Goal: Task Accomplishment & Management: Use online tool/utility

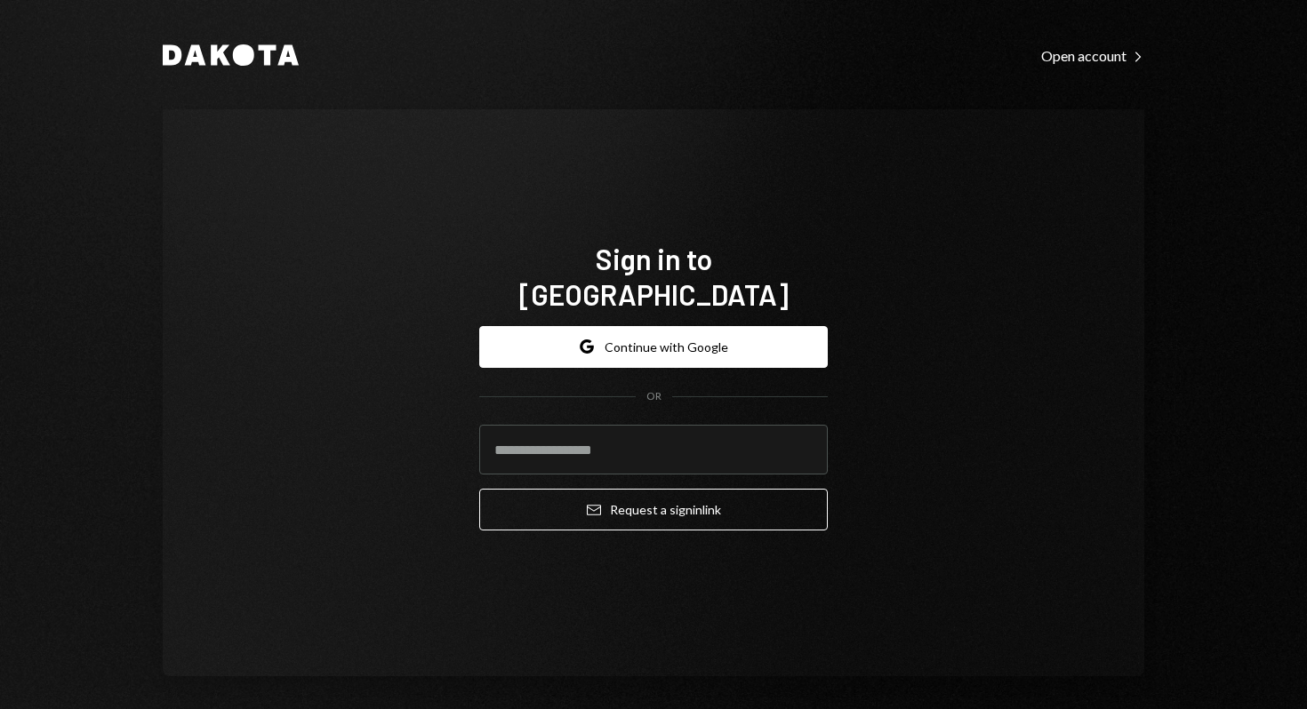
type input "**********"
click at [0, 708] on com-1password-button at bounding box center [0, 709] width 0 height 0
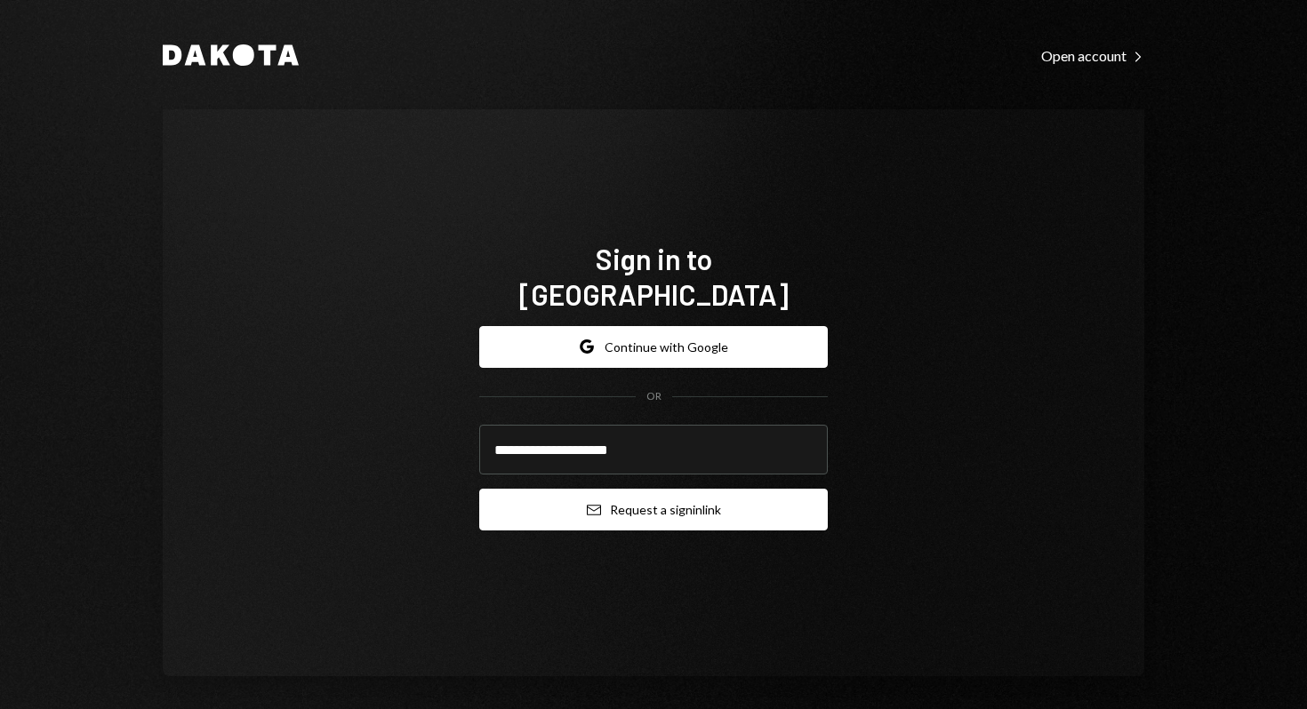
click at [699, 495] on button "Email Request a sign in link" at bounding box center [653, 510] width 348 height 42
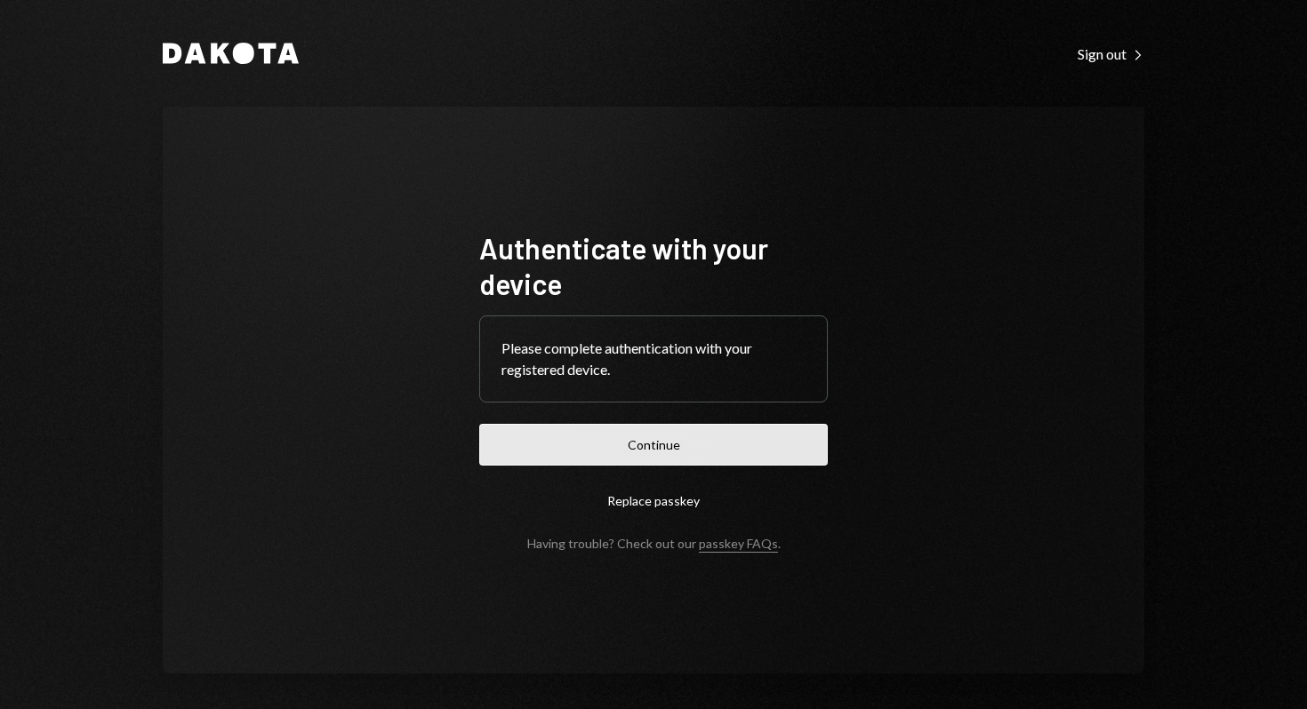
click at [695, 464] on button "Continue" at bounding box center [653, 445] width 348 height 42
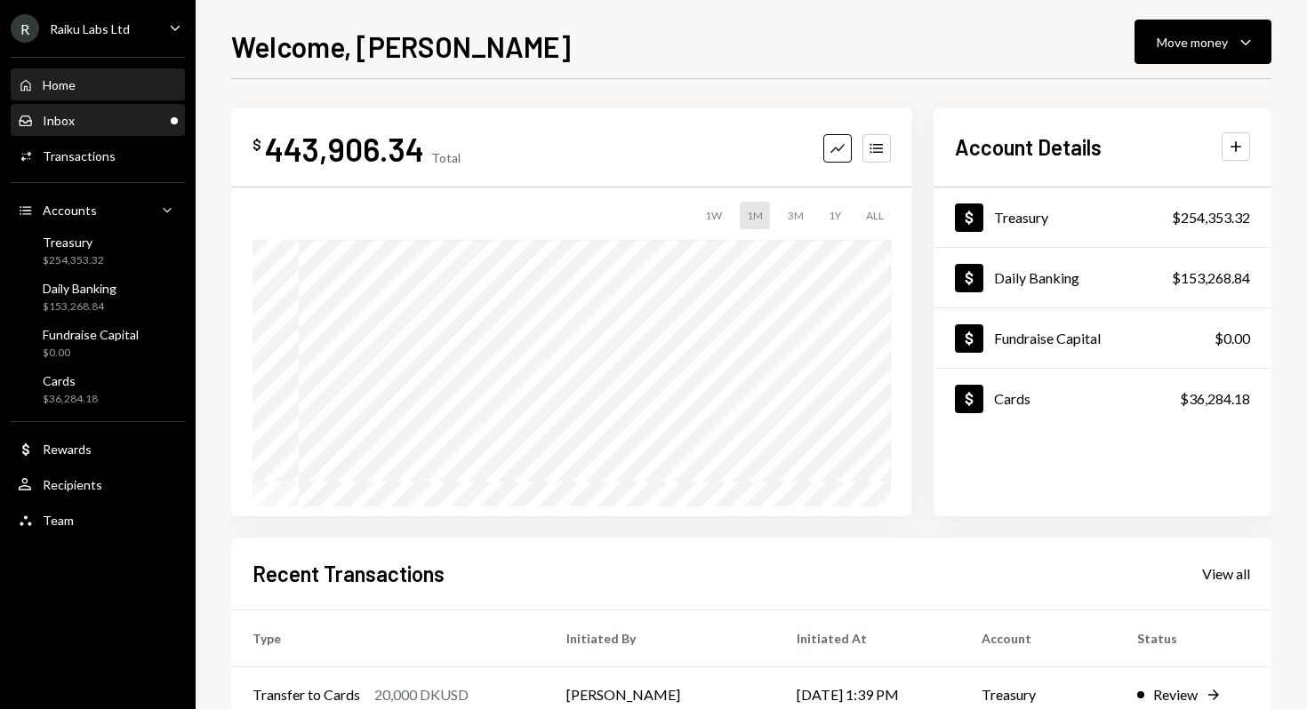
click at [91, 120] on div "Inbox Inbox" at bounding box center [98, 121] width 160 height 16
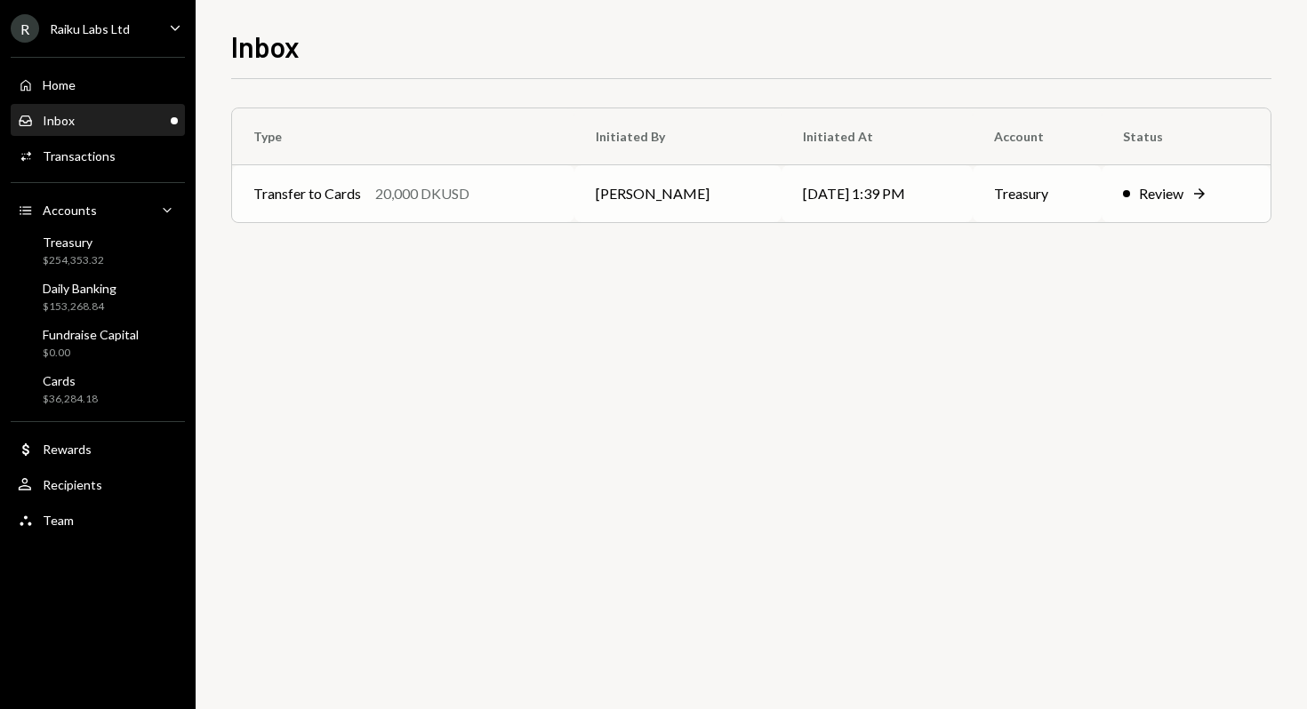
click at [660, 194] on td "Anthony Pieri" at bounding box center [677, 193] width 207 height 57
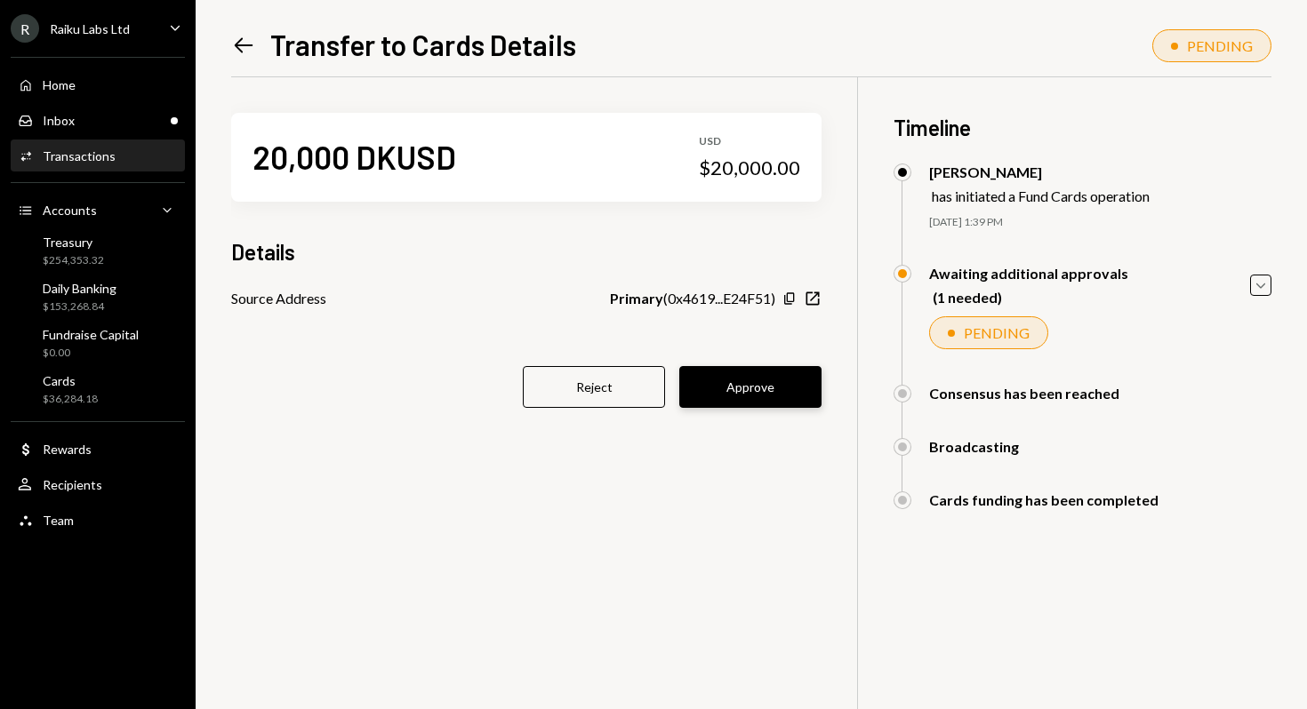
click at [773, 391] on button "Approve" at bounding box center [750, 387] width 142 height 42
